Goal: Find specific page/section: Find specific page/section

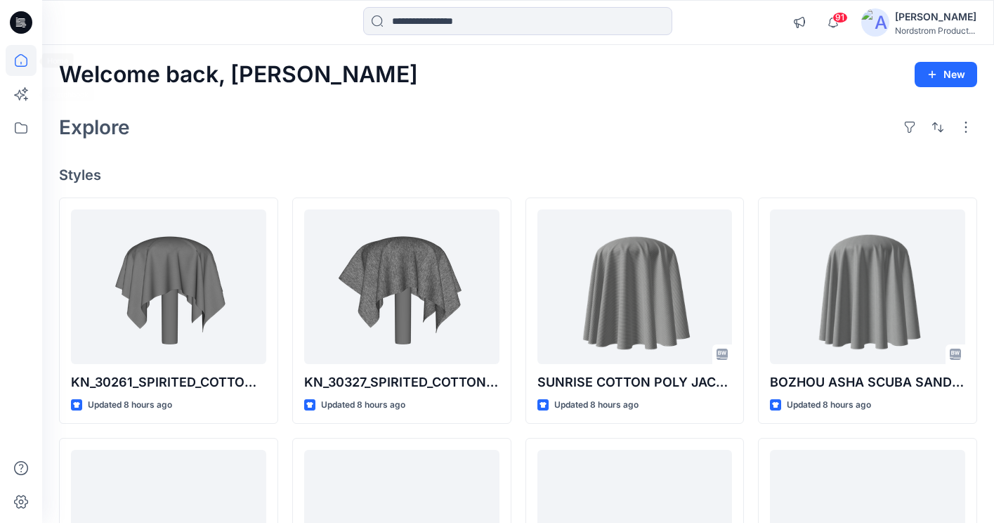
click at [22, 19] on icon at bounding box center [21, 18] width 7 height 1
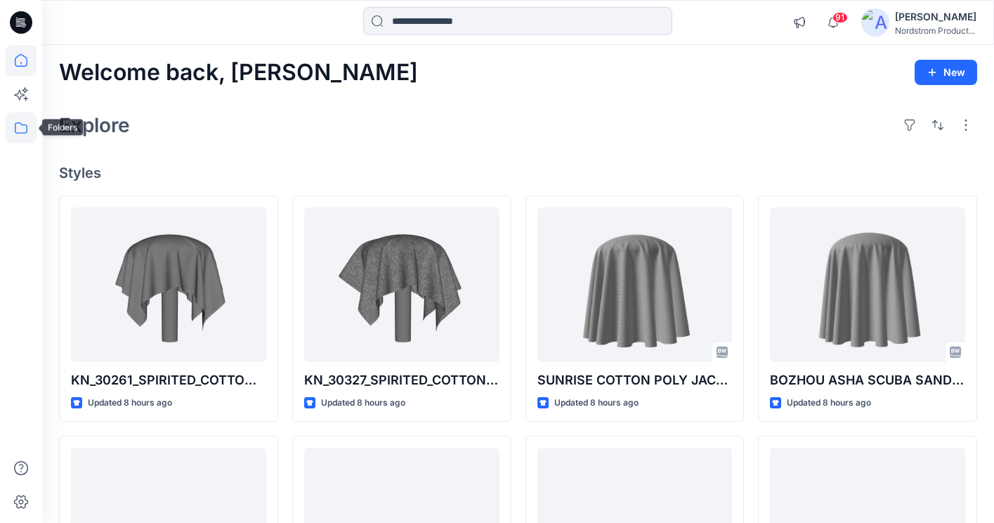
click at [20, 136] on icon at bounding box center [21, 127] width 31 height 31
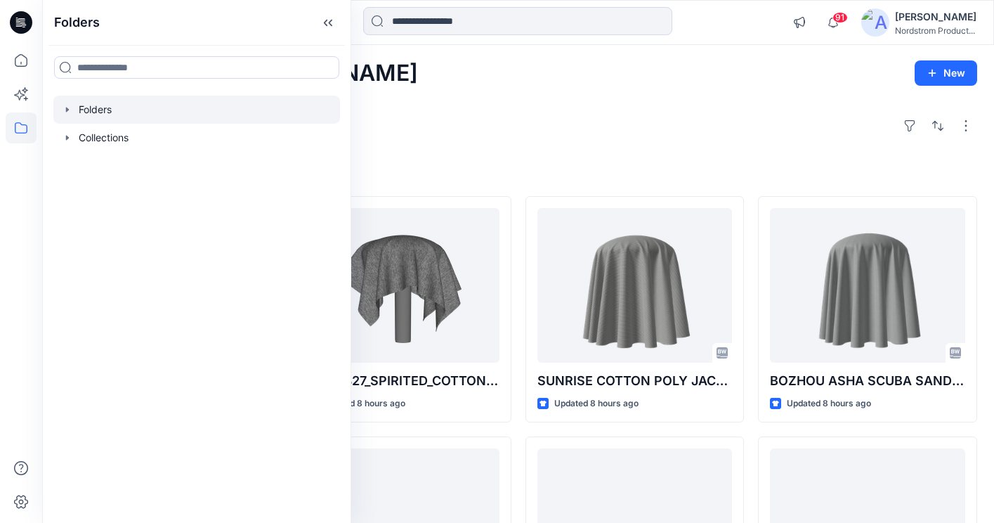
click at [93, 107] on div at bounding box center [196, 110] width 287 height 28
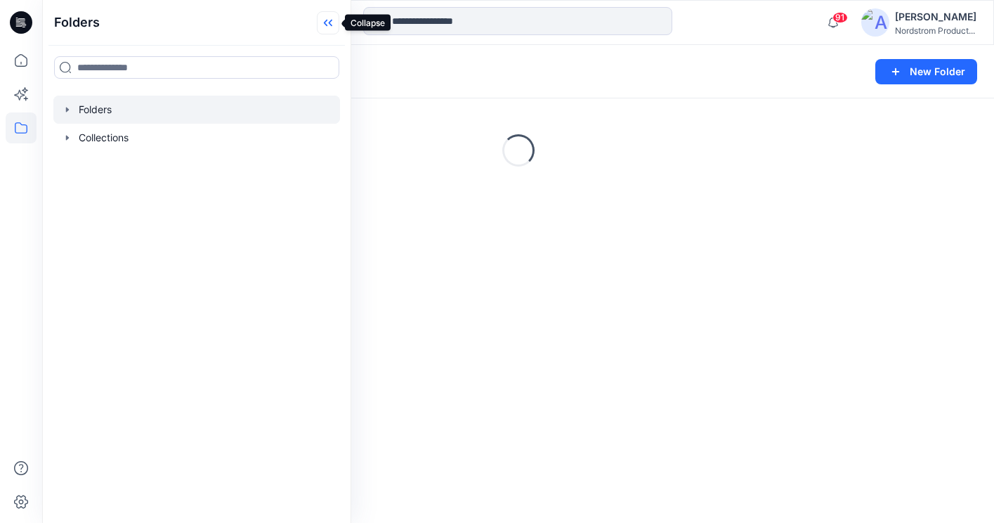
click at [332, 22] on icon at bounding box center [328, 22] width 22 height 23
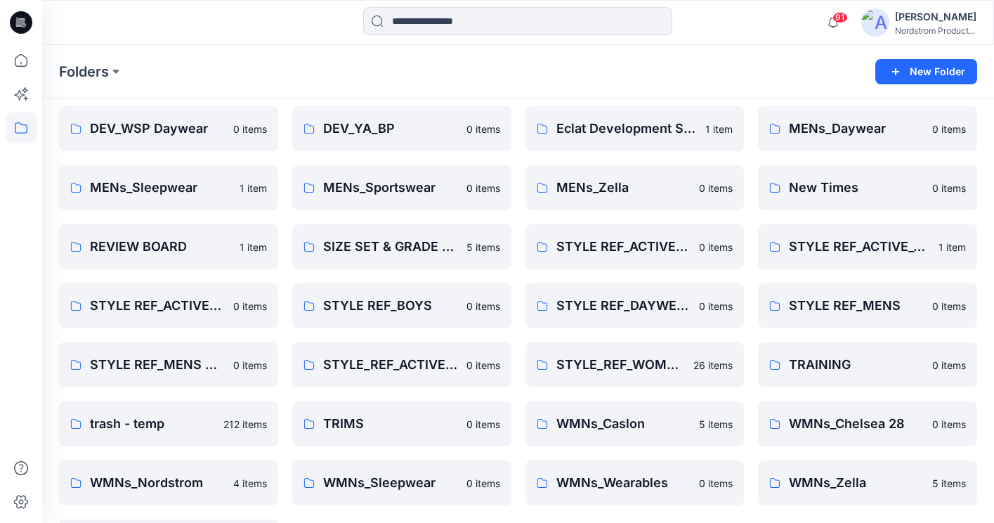
scroll to position [697, 0]
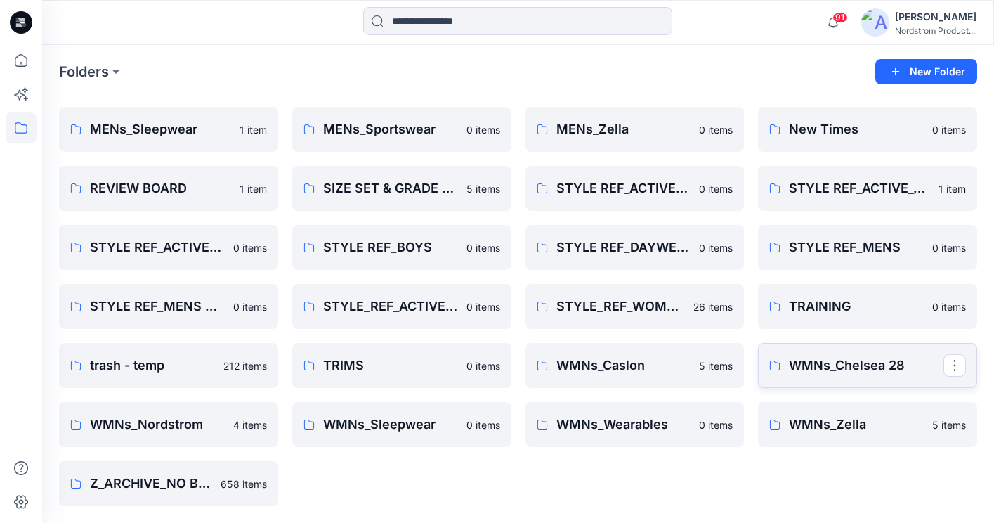
click at [878, 372] on p "WMNs_Chelsea 28" at bounding box center [866, 366] width 155 height 20
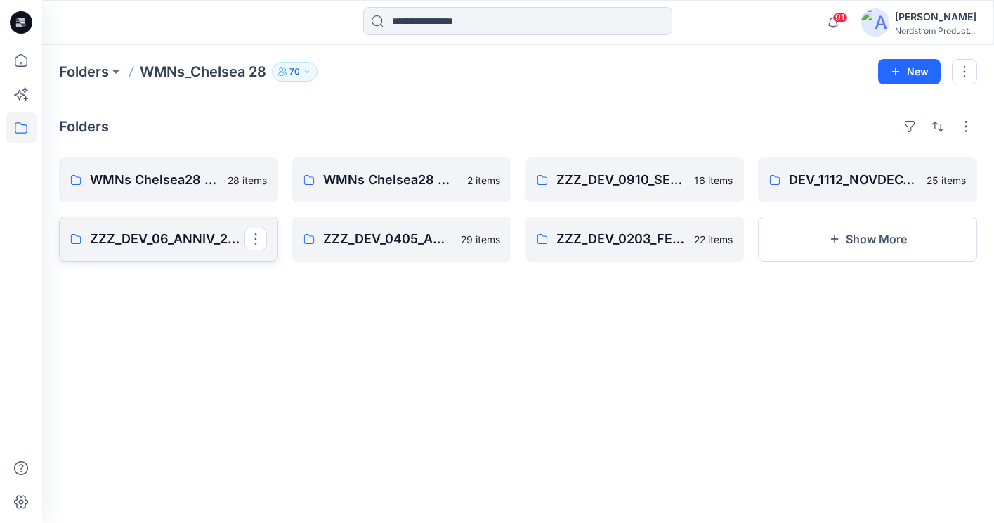
click at [151, 243] on p "ZZZ_DEV_06_ANNIV_2023_CHELS DRESSES" at bounding box center [167, 239] width 155 height 20
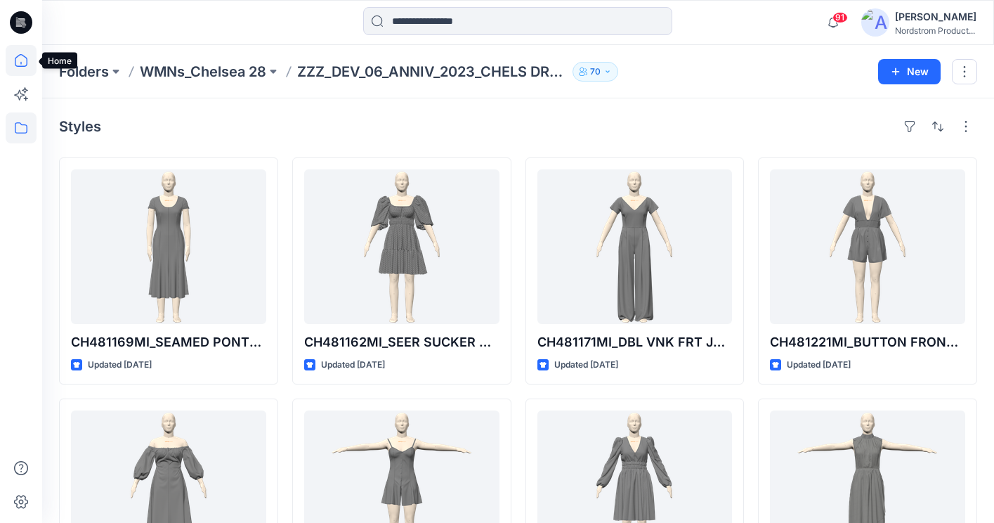
click at [24, 69] on icon at bounding box center [21, 60] width 31 height 31
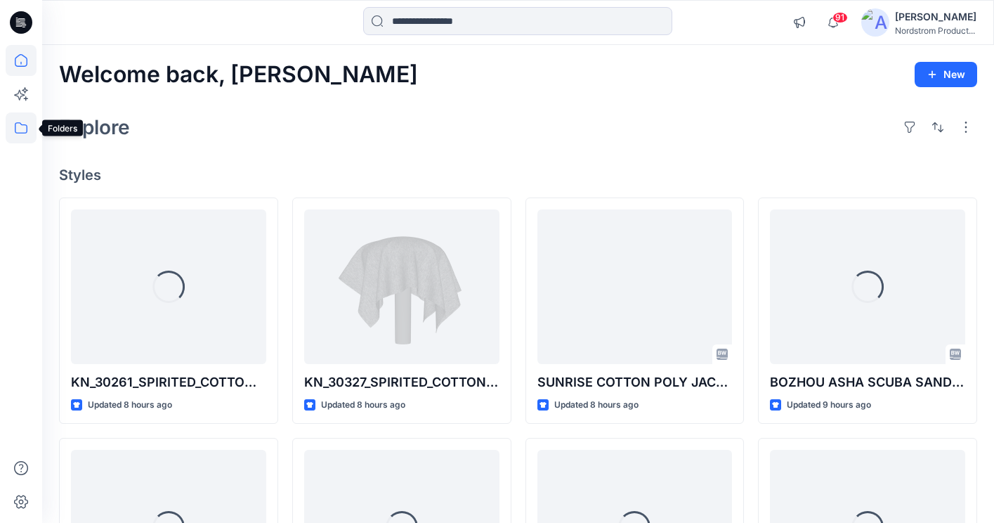
click at [20, 124] on icon at bounding box center [21, 127] width 13 height 11
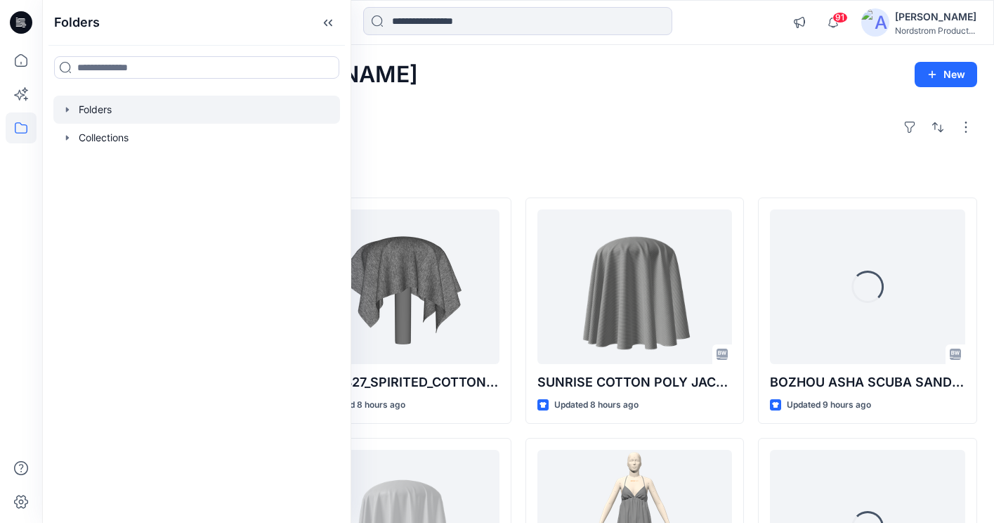
click at [88, 105] on div at bounding box center [196, 110] width 287 height 28
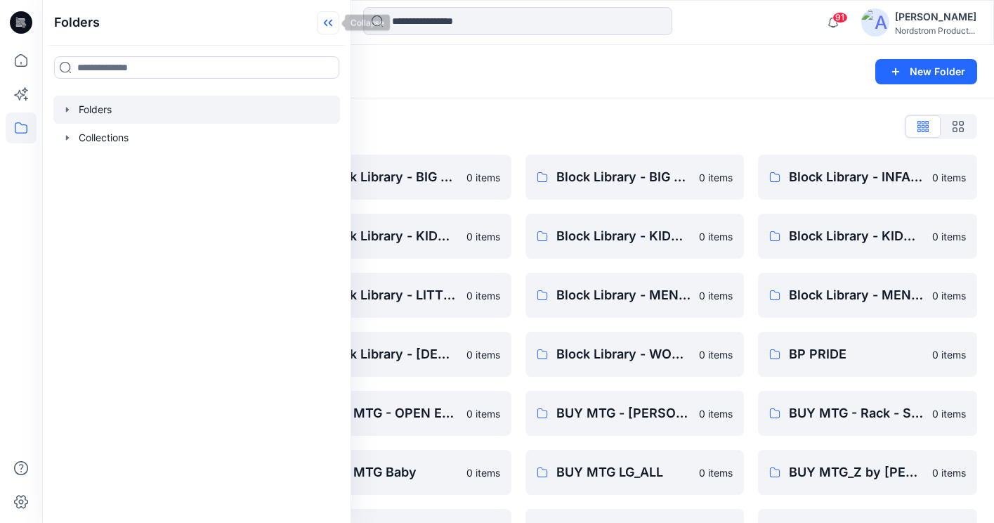
click at [331, 18] on icon at bounding box center [328, 22] width 22 height 23
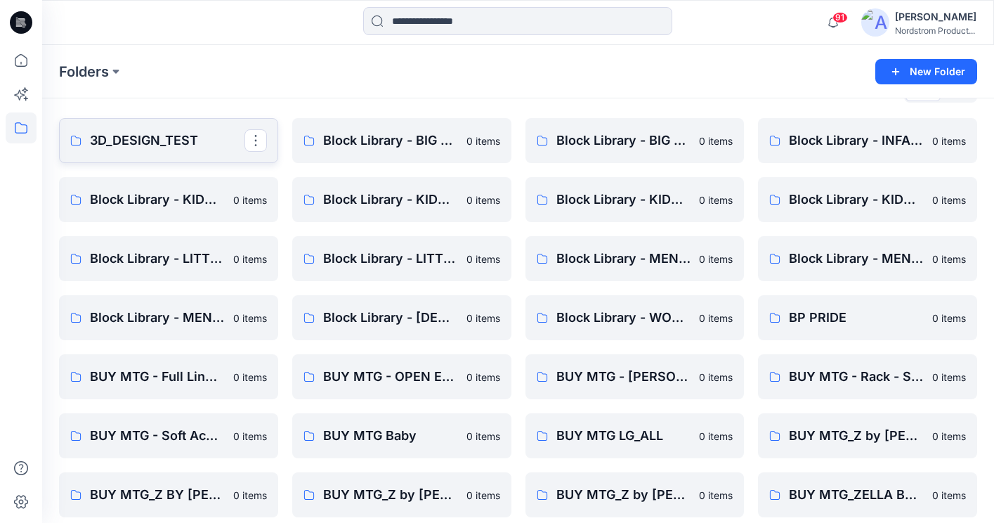
scroll to position [72, 0]
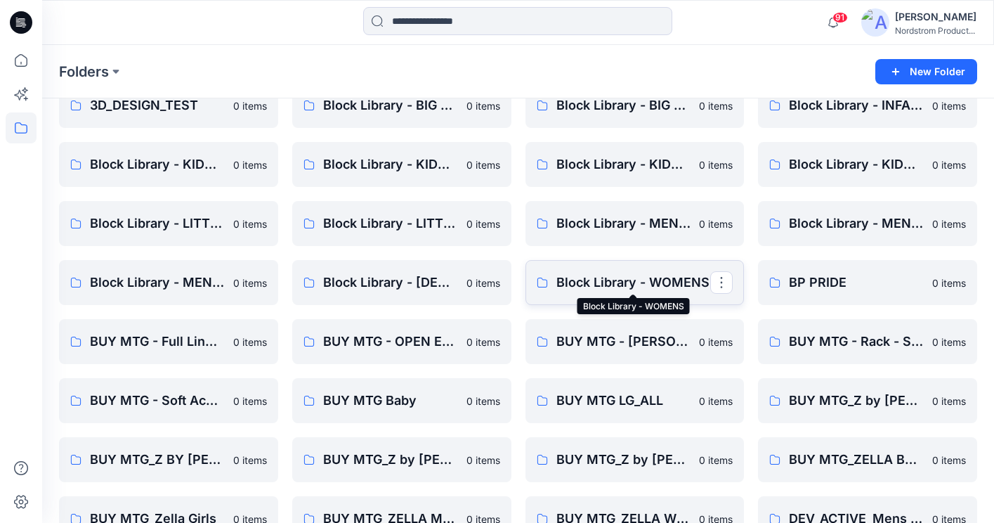
click at [628, 292] on p "Block Library - WOMENS" at bounding box center [634, 283] width 155 height 20
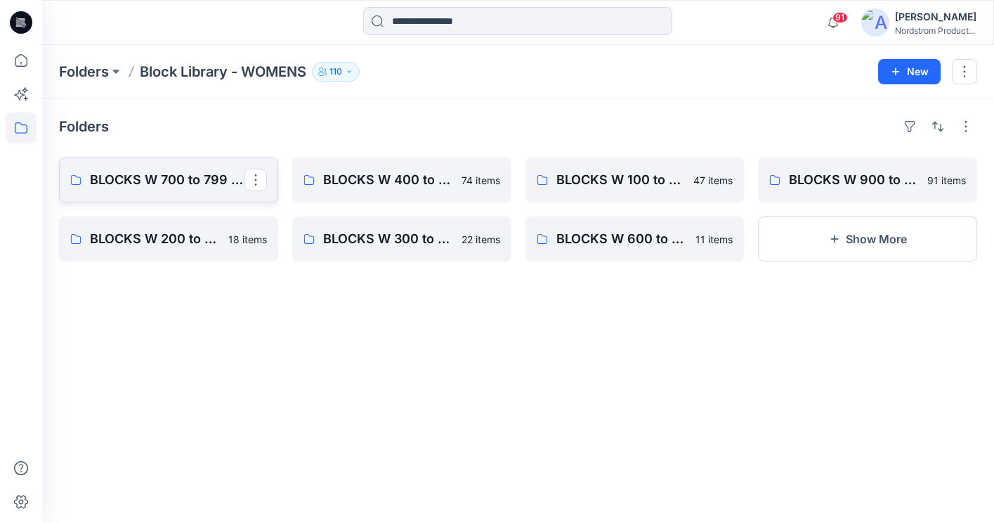
click at [185, 181] on p "BLOCKS W 700 to 799 - Dresses, Cami's, Gowns, Chemise" at bounding box center [167, 180] width 155 height 20
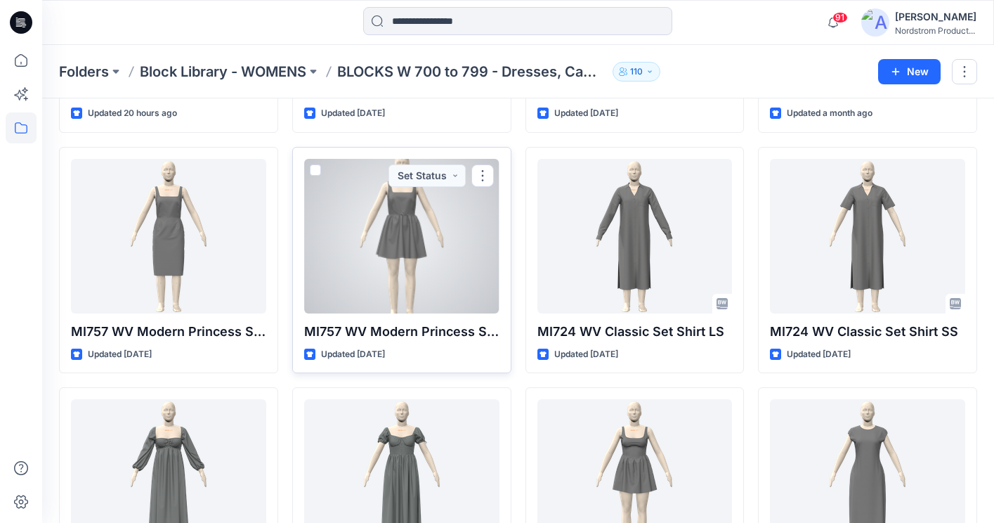
scroll to position [255, 0]
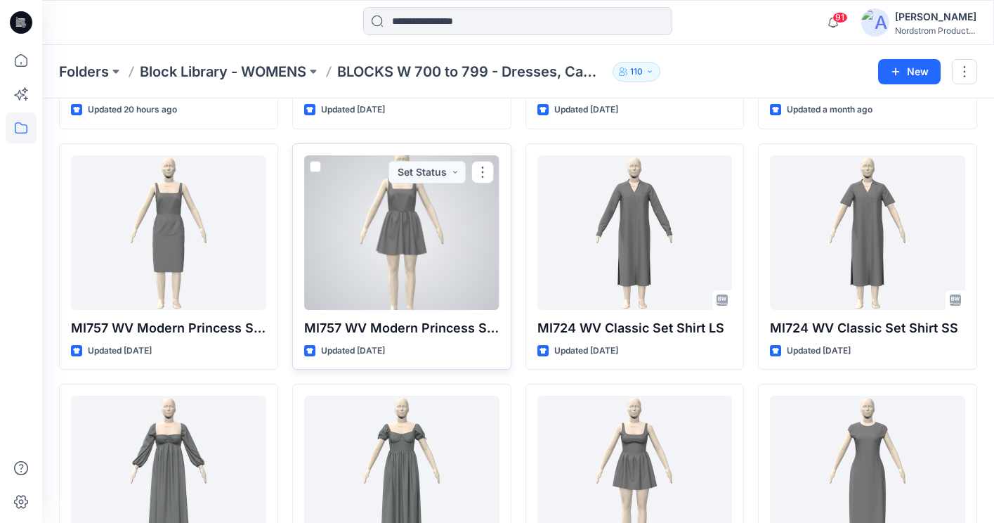
click at [403, 209] on div at bounding box center [401, 232] width 195 height 155
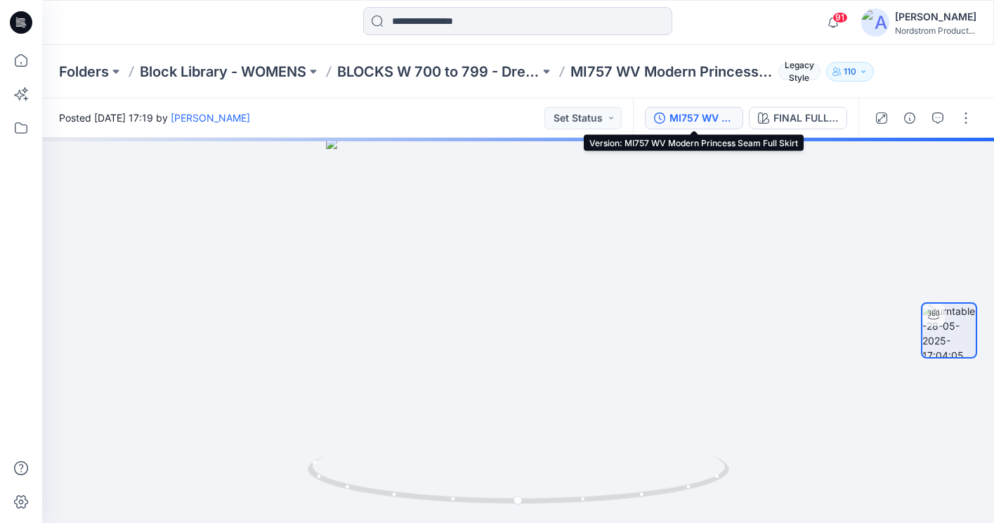
click at [696, 119] on div "MI757 WV Modern Princess Seam Full Skirt" at bounding box center [702, 117] width 65 height 15
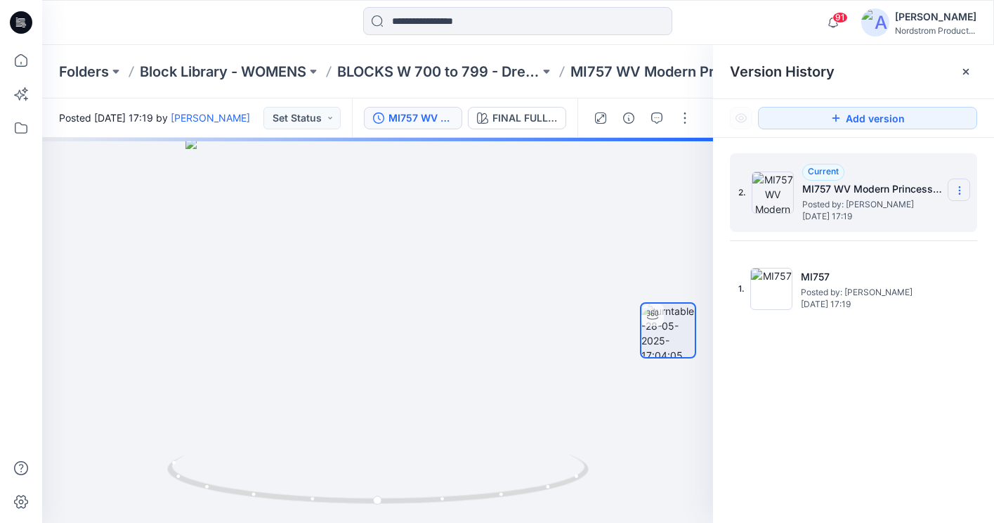
click at [959, 186] on icon at bounding box center [959, 190] width 11 height 11
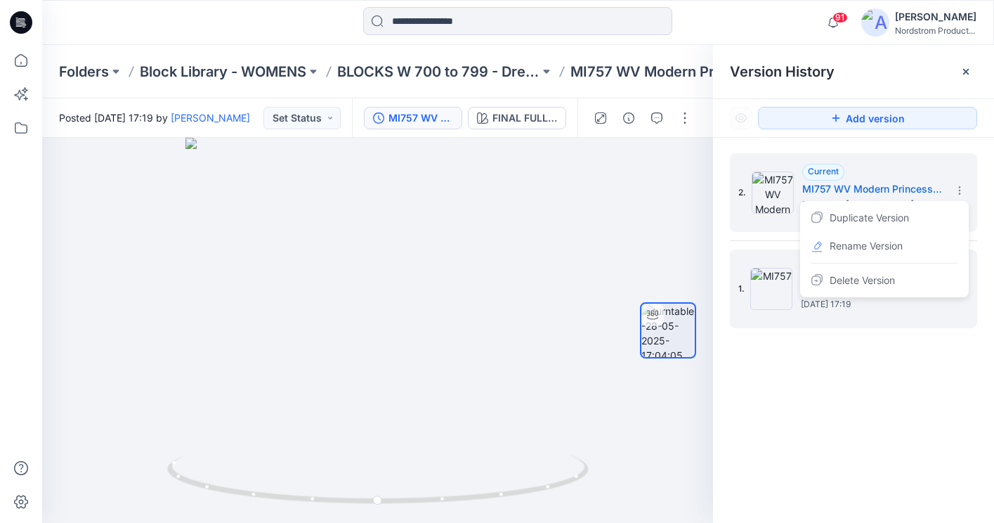
click at [778, 310] on div "1. MI757 Posted by: Kendall Emerson Wednesday, May 28, 2025 17:19" at bounding box center [844, 288] width 211 height 67
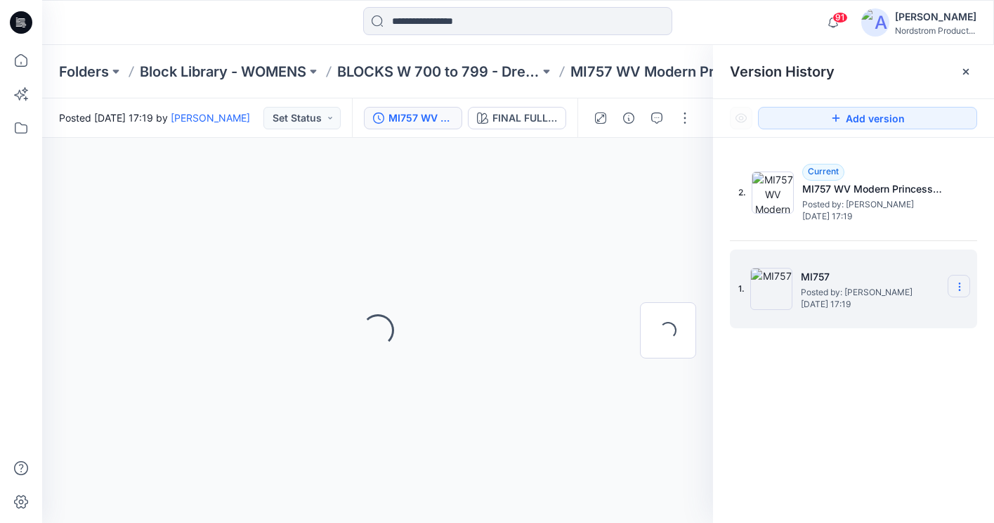
click at [961, 280] on section at bounding box center [959, 286] width 22 height 22
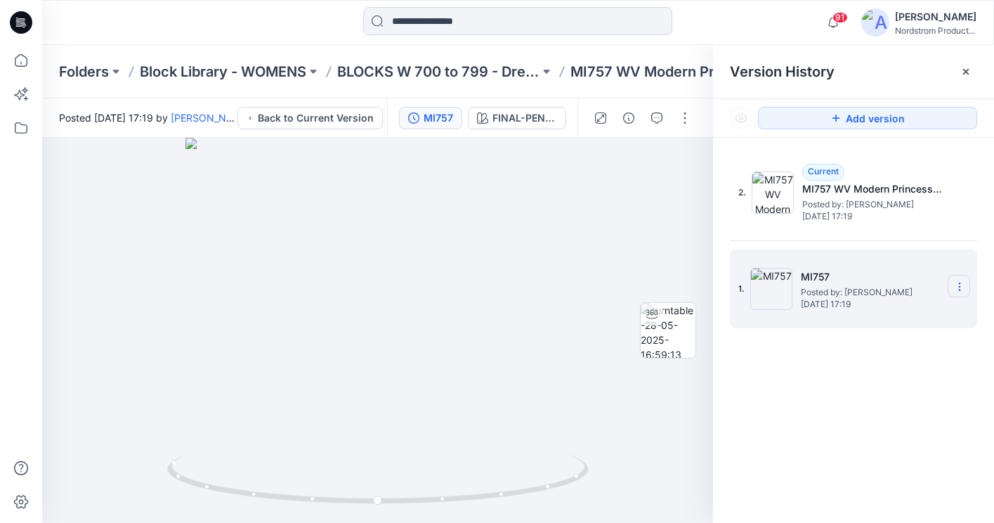
click at [961, 278] on section at bounding box center [959, 286] width 22 height 22
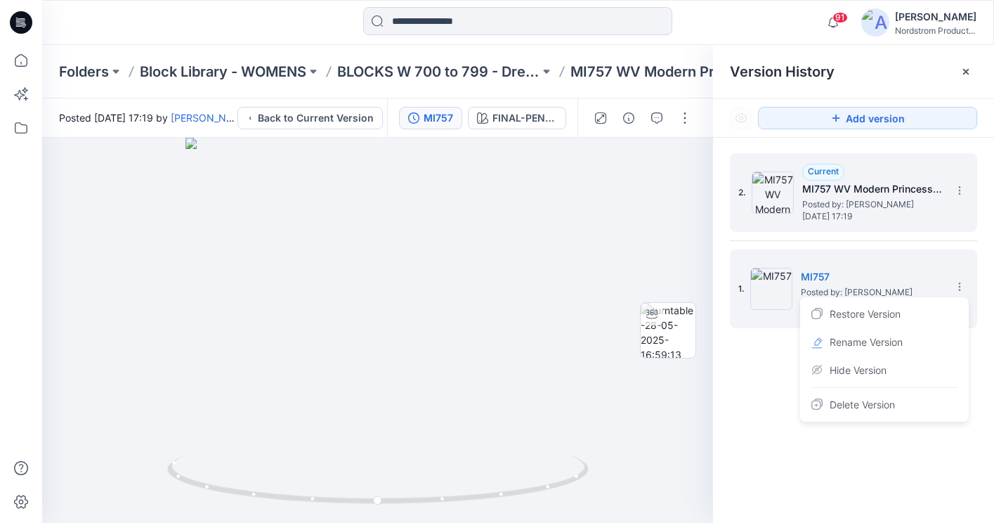
click at [888, 190] on h5 "MI757 WV Modern Princess Seam Full Skirt" at bounding box center [872, 189] width 141 height 17
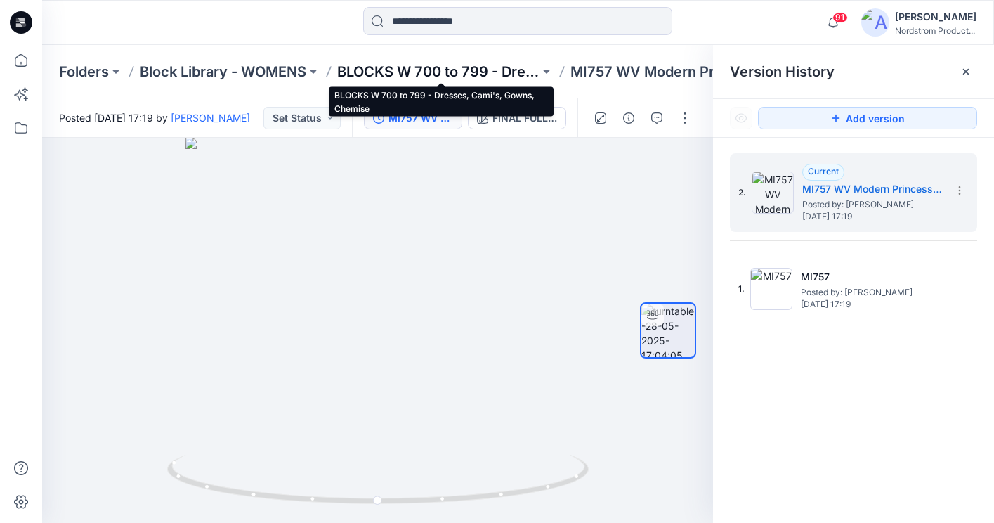
click at [531, 67] on p "BLOCKS W 700 to 799 - Dresses, Cami's, Gowns, Chemise" at bounding box center [438, 72] width 202 height 20
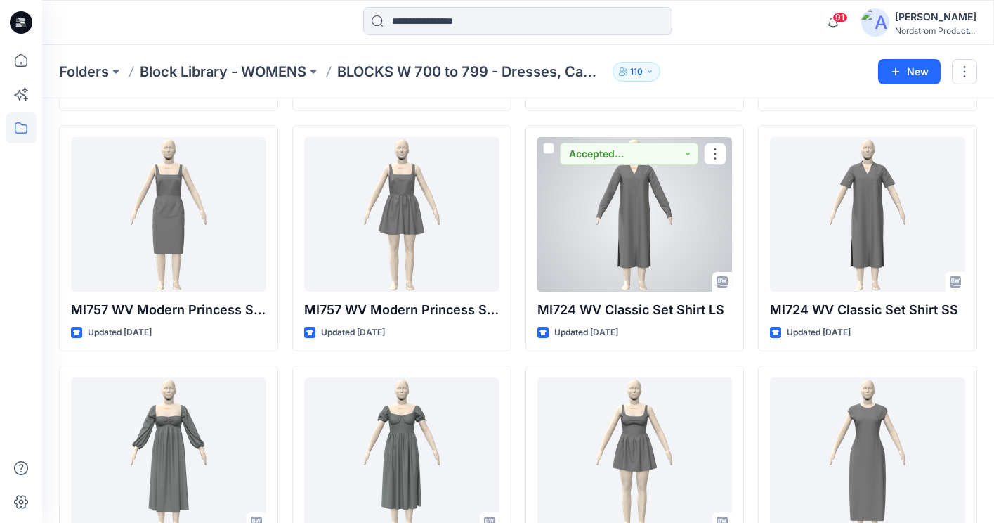
scroll to position [284, 0]
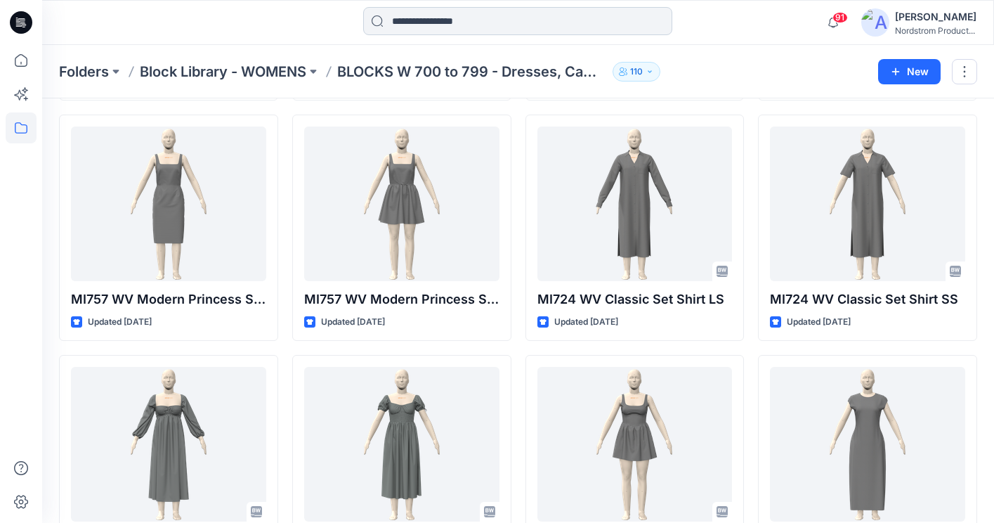
click at [495, 25] on input at bounding box center [517, 21] width 309 height 28
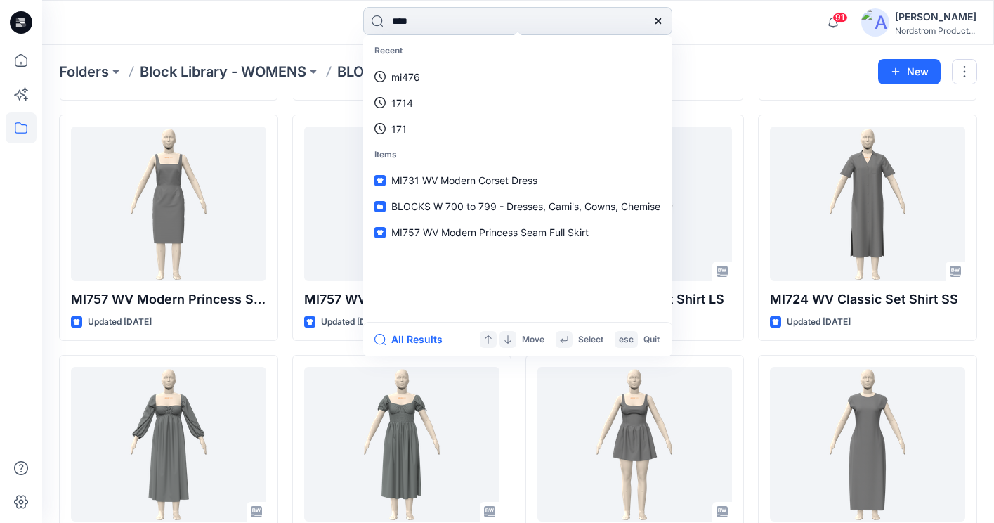
type input "*****"
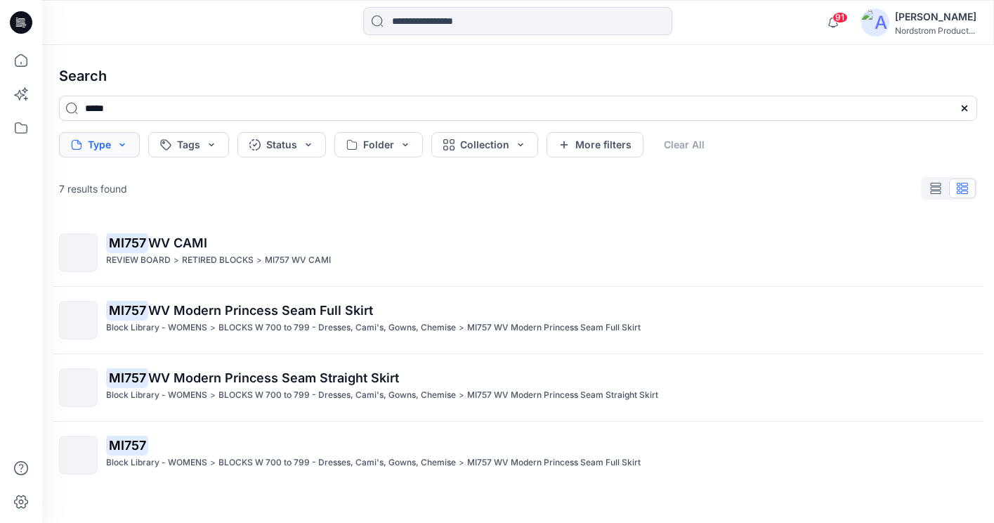
click at [73, 138] on button "Type" at bounding box center [99, 144] width 81 height 25
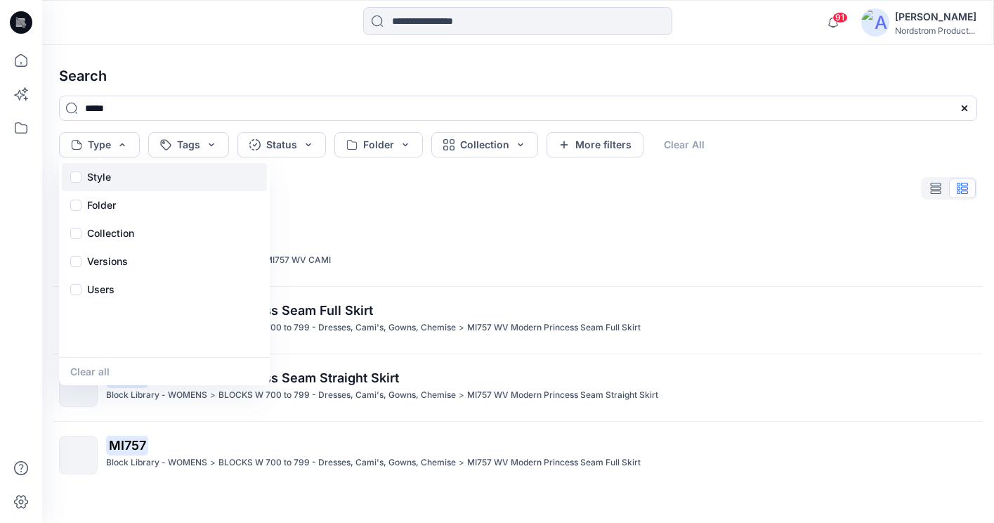
click at [86, 185] on div "Style" at bounding box center [164, 177] width 205 height 28
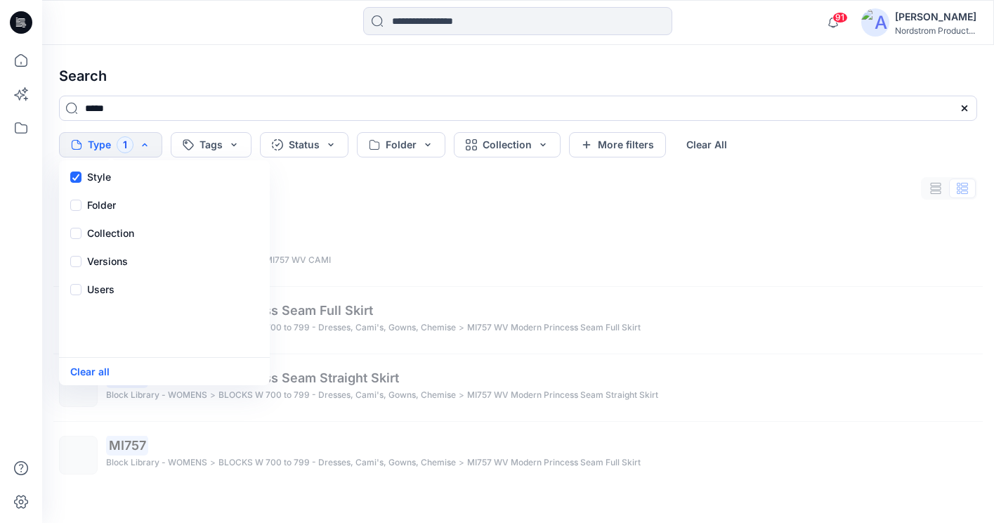
click at [561, 192] on div "7 results found" at bounding box center [518, 188] width 941 height 28
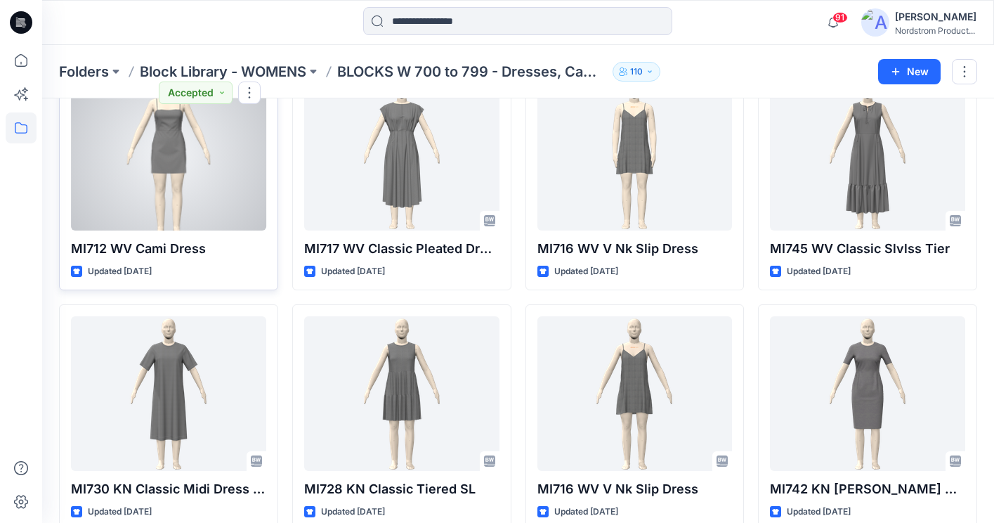
scroll to position [819, 0]
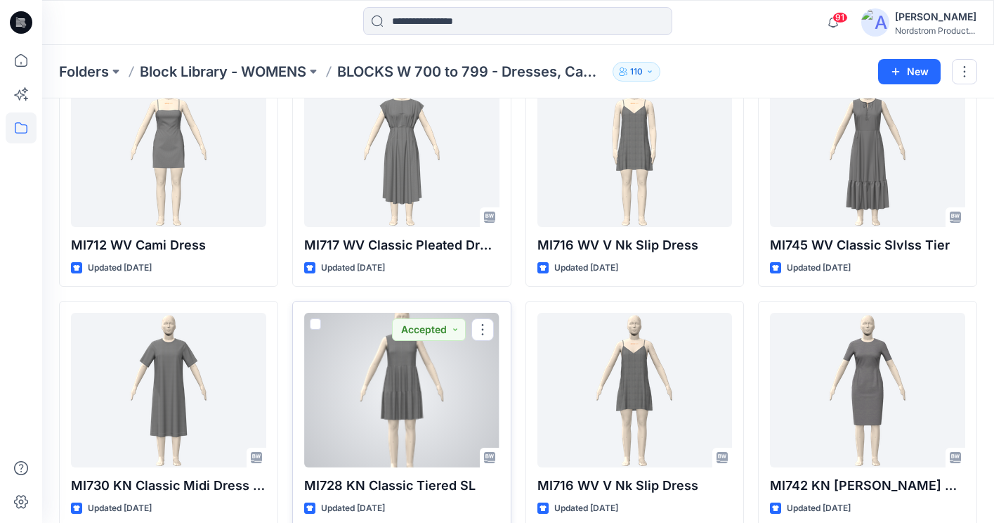
click at [434, 403] on div at bounding box center [401, 390] width 195 height 155
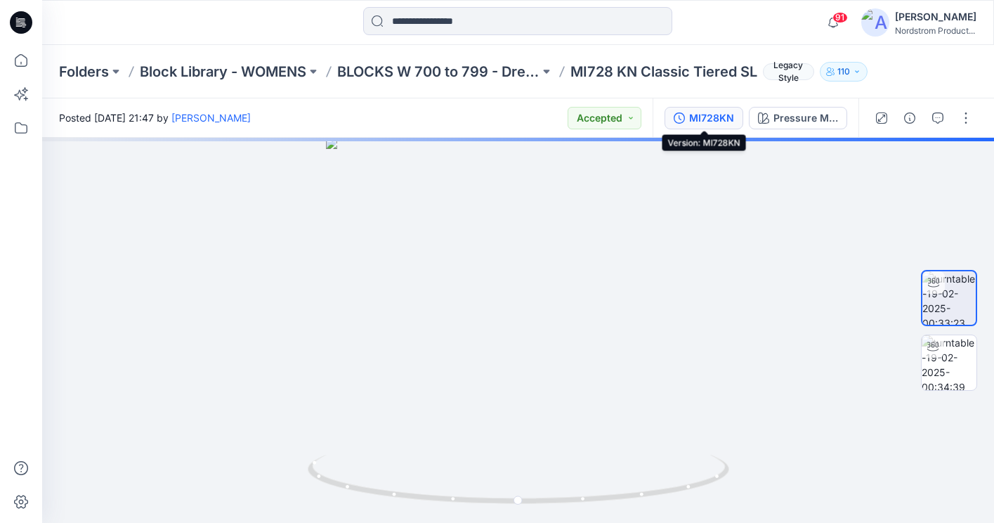
click at [713, 115] on div "MI728KN" at bounding box center [711, 117] width 45 height 15
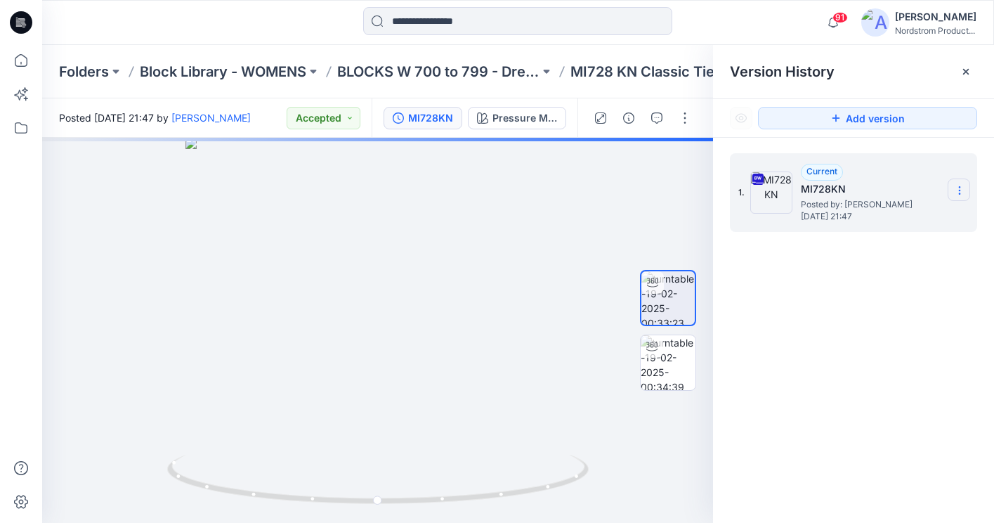
click at [963, 188] on icon at bounding box center [959, 190] width 11 height 11
click at [901, 220] on span "Download Source BW File" at bounding box center [888, 217] width 117 height 17
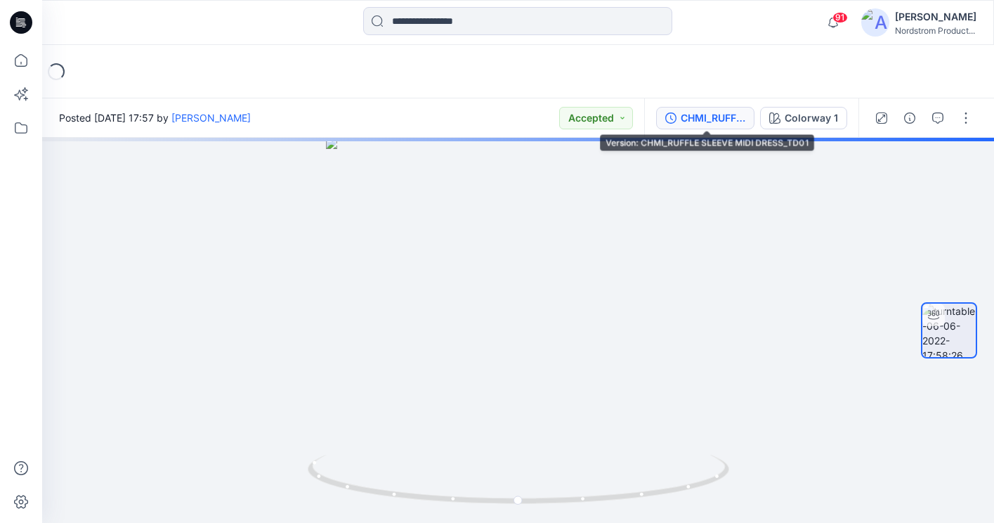
click at [698, 119] on div "CHMI_RUFFLE SLEEVE MIDI DRESS_TD01" at bounding box center [713, 117] width 65 height 15
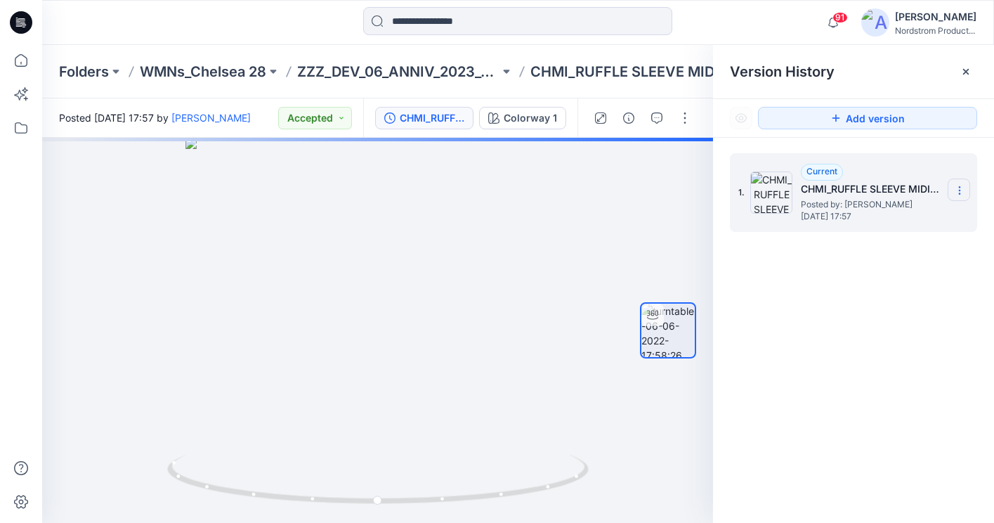
click at [954, 186] on icon at bounding box center [959, 190] width 11 height 11
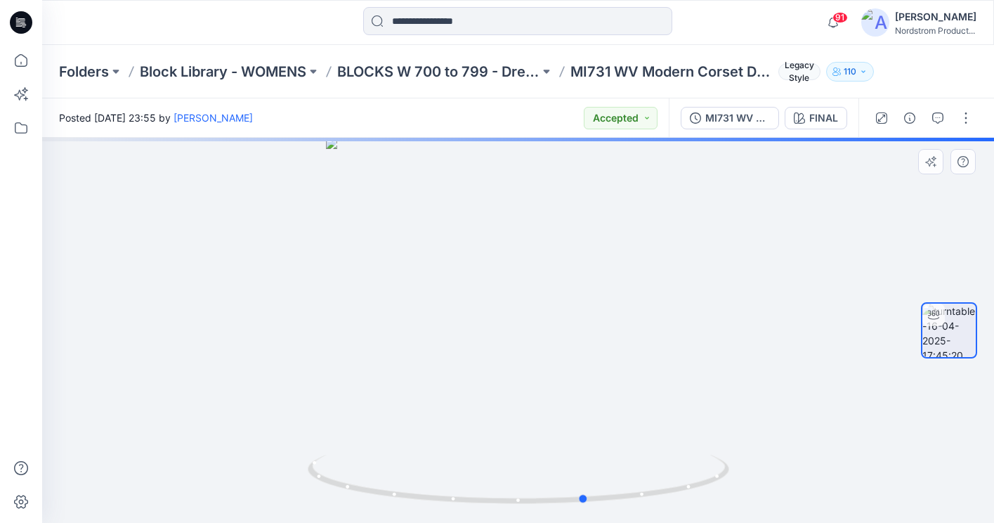
drag, startPoint x: 539, startPoint y: 269, endPoint x: 606, endPoint y: 258, distance: 68.4
click at [606, 258] on div at bounding box center [518, 330] width 952 height 385
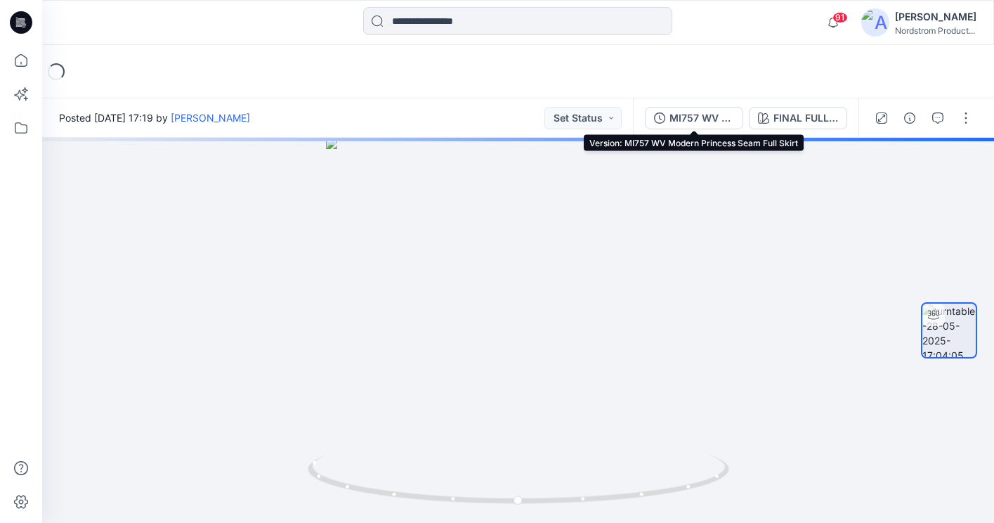
drag, startPoint x: 708, startPoint y: 117, endPoint x: 786, endPoint y: 152, distance: 86.2
click at [708, 117] on div "MI757 WV Modern Princess Seam Full Skirt" at bounding box center [702, 117] width 65 height 15
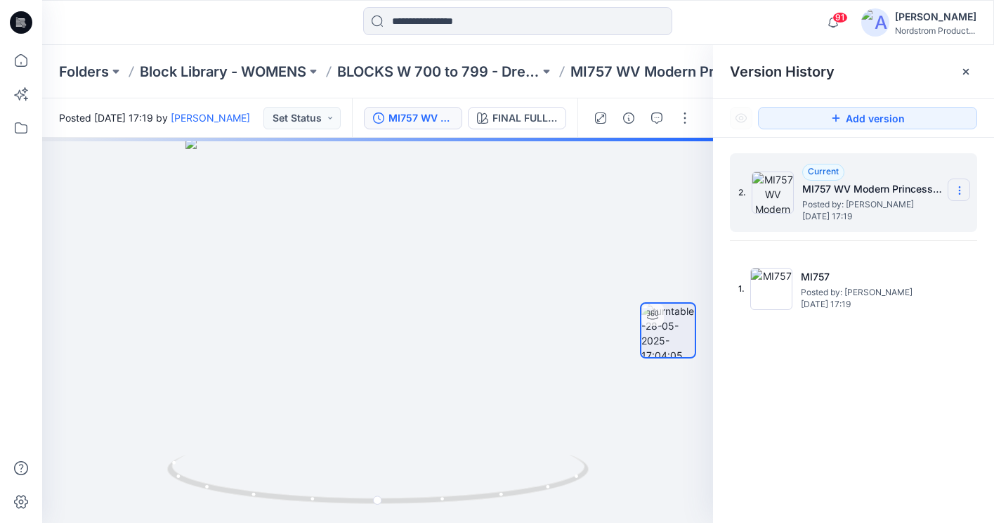
click at [959, 194] on icon at bounding box center [959, 193] width 1 height 1
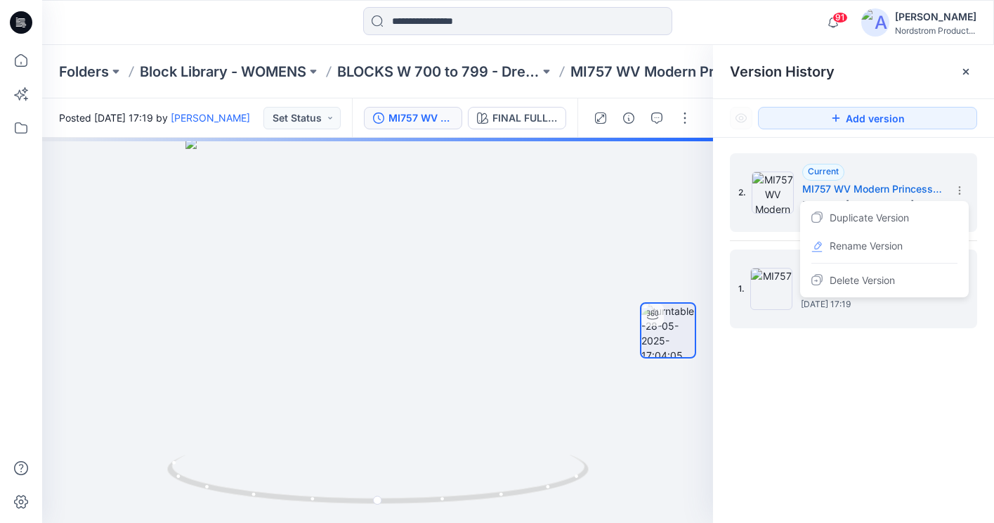
click at [774, 303] on img at bounding box center [771, 289] width 42 height 42
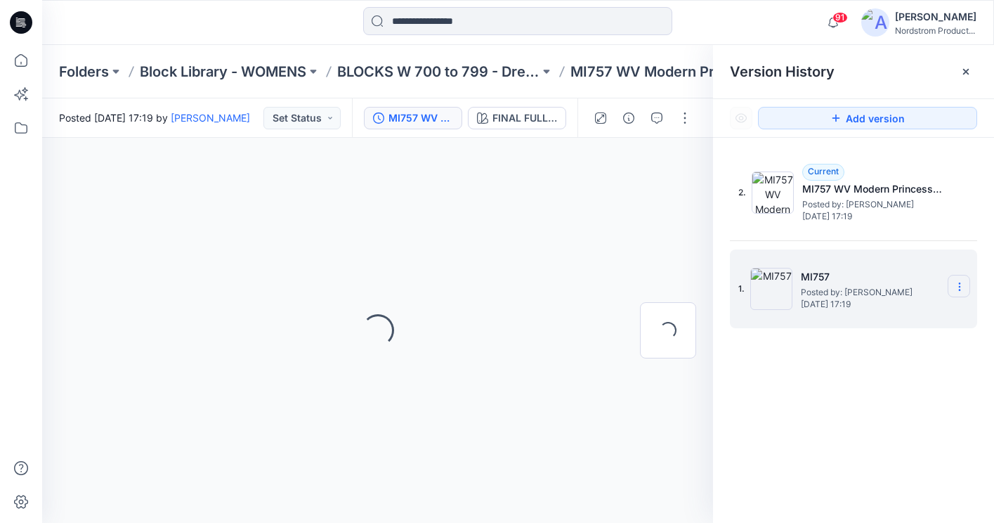
click at [961, 285] on icon at bounding box center [959, 286] width 11 height 11
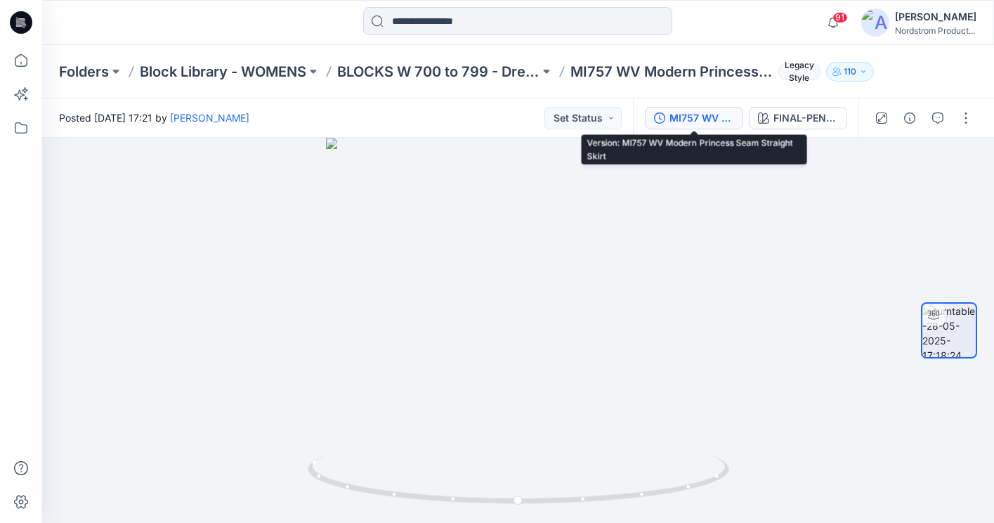
click at [716, 122] on div "MI757 WV Modern Princess Seam Straight Skirt" at bounding box center [702, 117] width 65 height 15
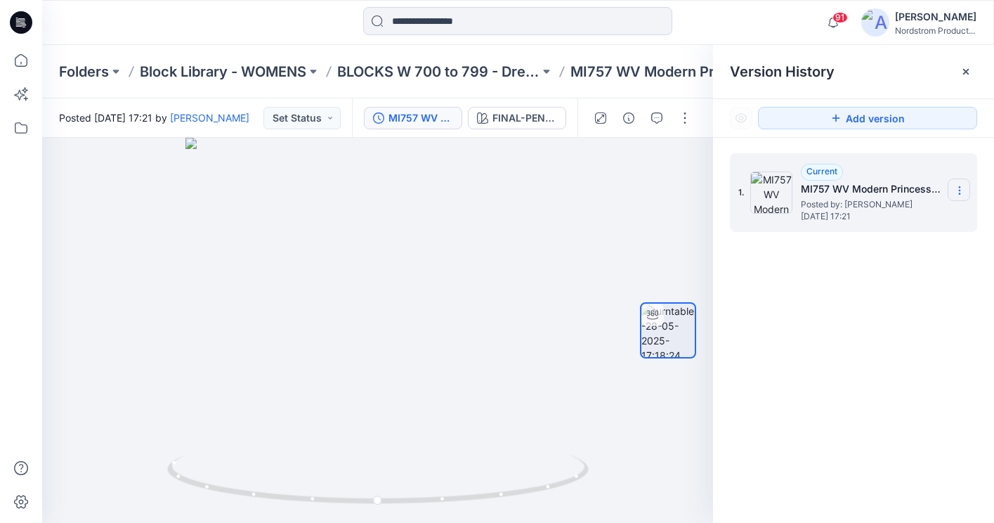
click at [959, 193] on icon at bounding box center [959, 190] width 11 height 11
click at [828, 367] on div "1. Current MI757 WV Modern Princess Seam Straight Skirt Posted by: Kendall Emer…" at bounding box center [853, 340] width 281 height 405
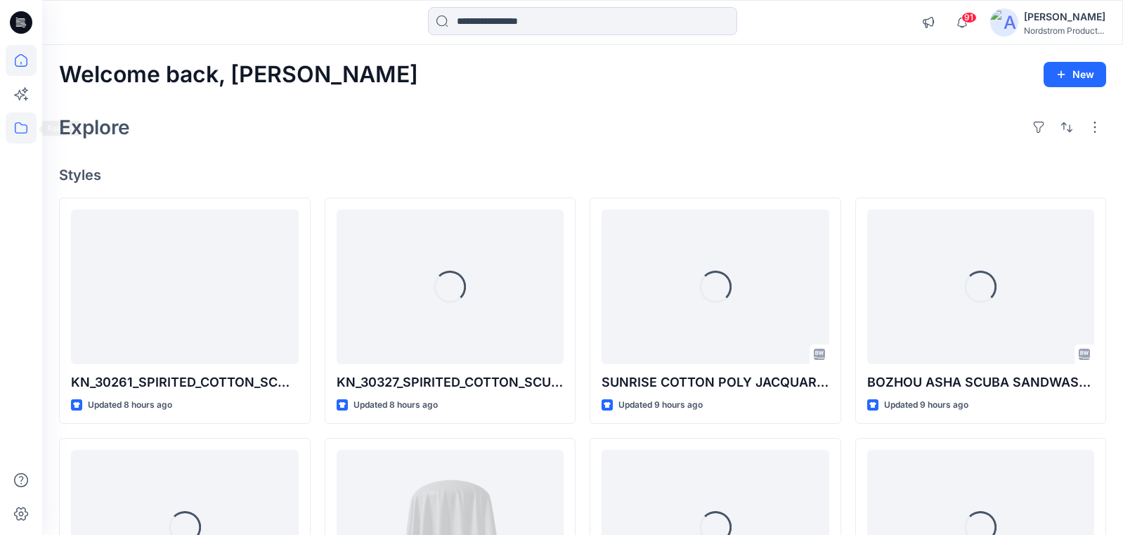
click at [24, 121] on icon at bounding box center [21, 127] width 31 height 31
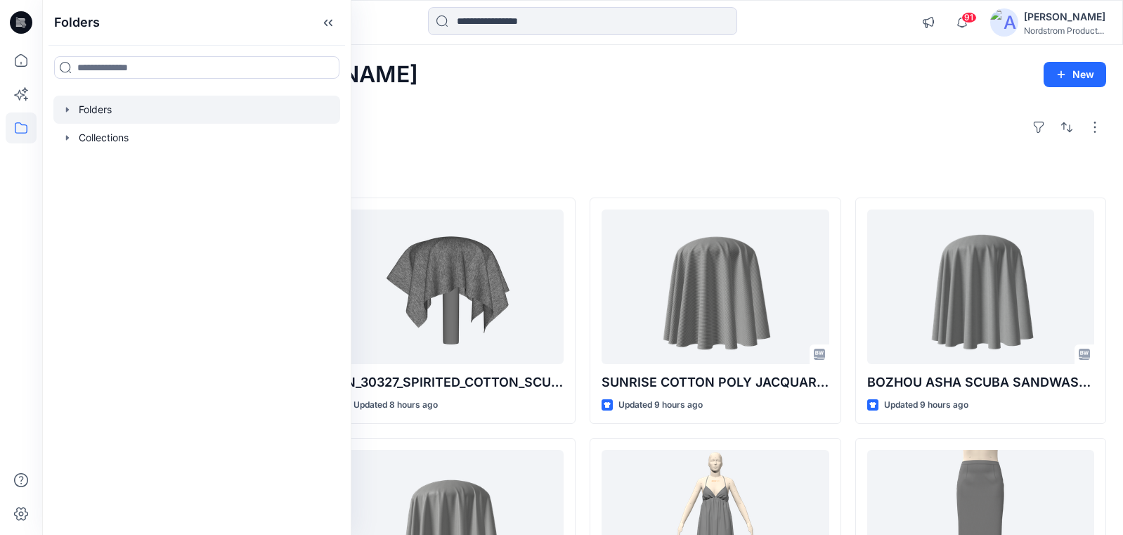
click at [93, 112] on div at bounding box center [196, 110] width 287 height 28
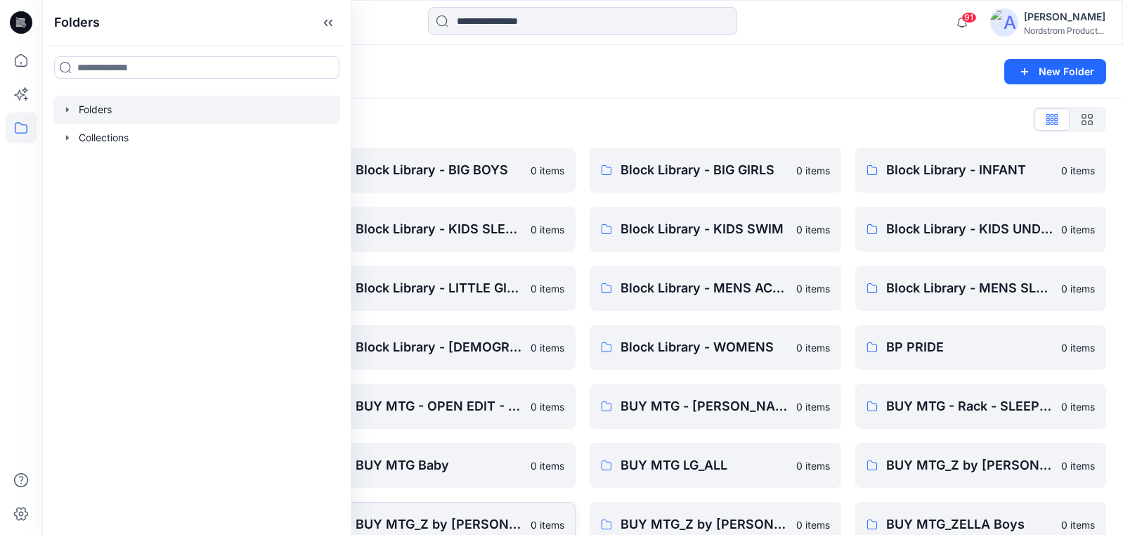
scroll to position [6, 0]
click at [328, 20] on icon at bounding box center [328, 22] width 22 height 23
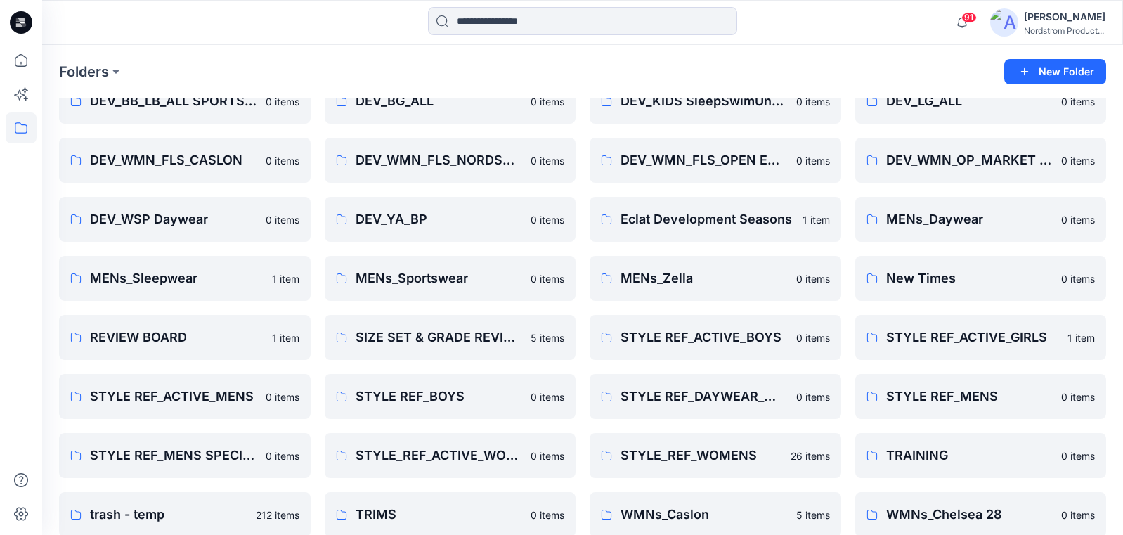
scroll to position [685, 0]
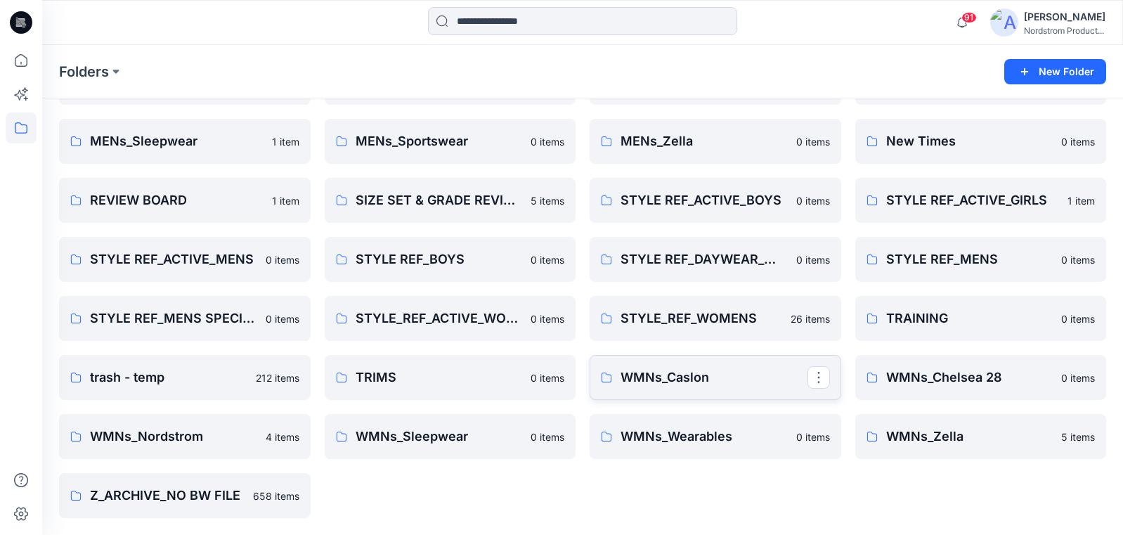
click at [721, 389] on link "WMNs_Caslon" at bounding box center [716, 377] width 252 height 45
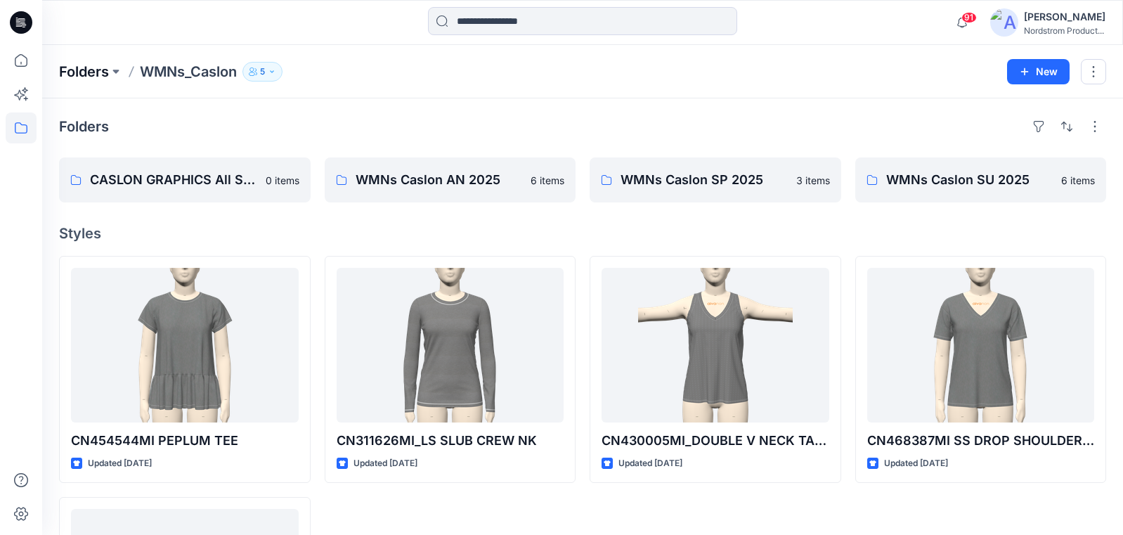
click at [86, 70] on p "Folders" at bounding box center [84, 72] width 50 height 20
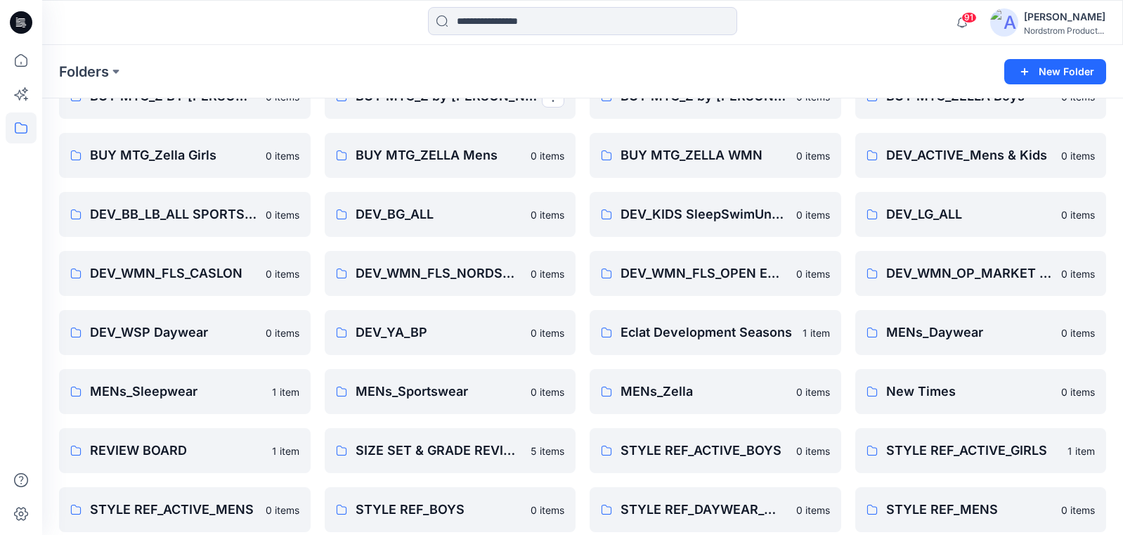
scroll to position [466, 0]
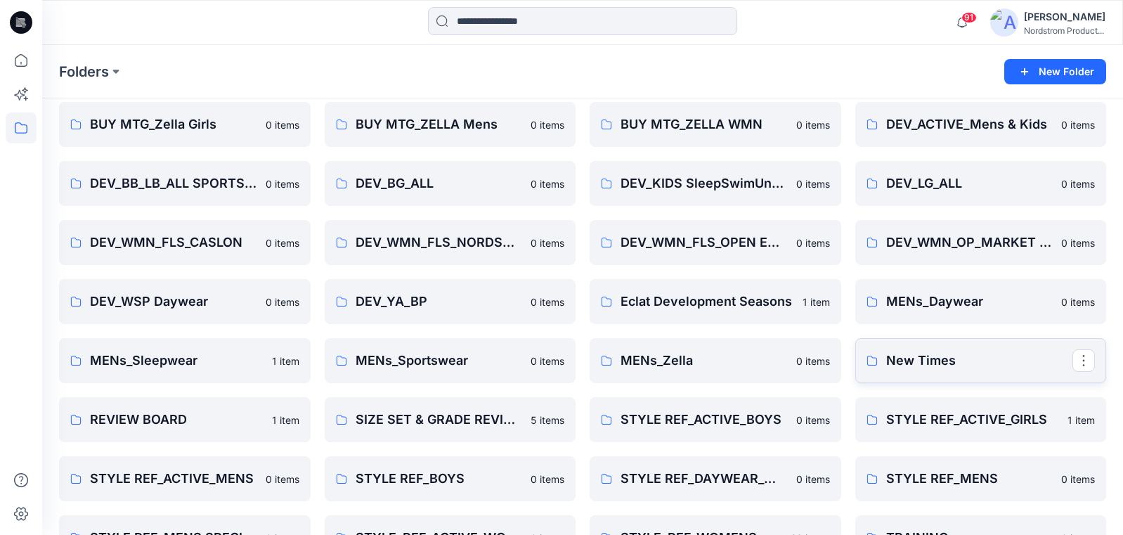
click at [938, 370] on link "New Times" at bounding box center [981, 360] width 252 height 45
